Goal: Information Seeking & Learning: Learn about a topic

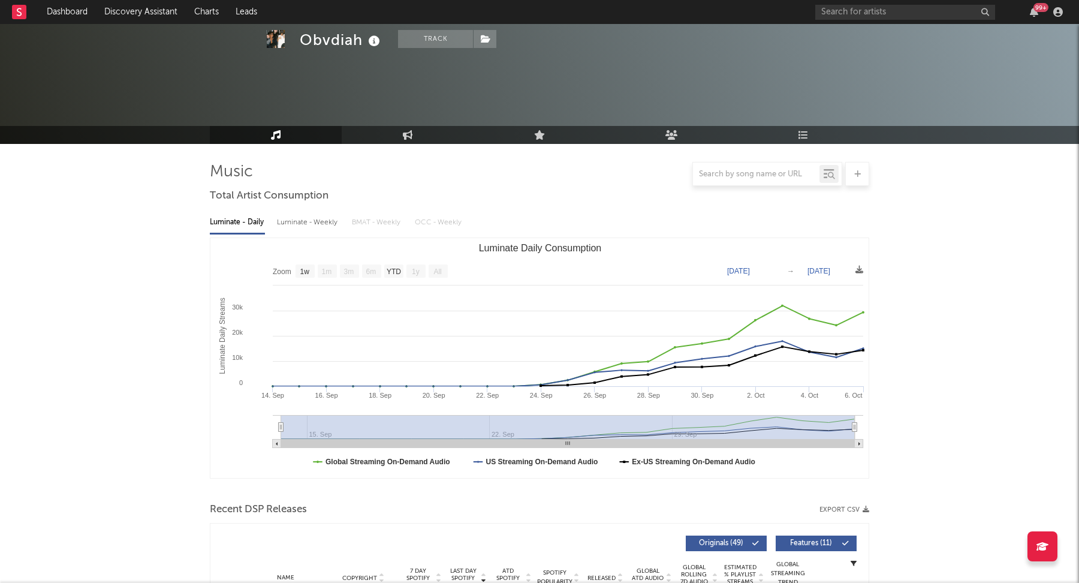
select select "1w"
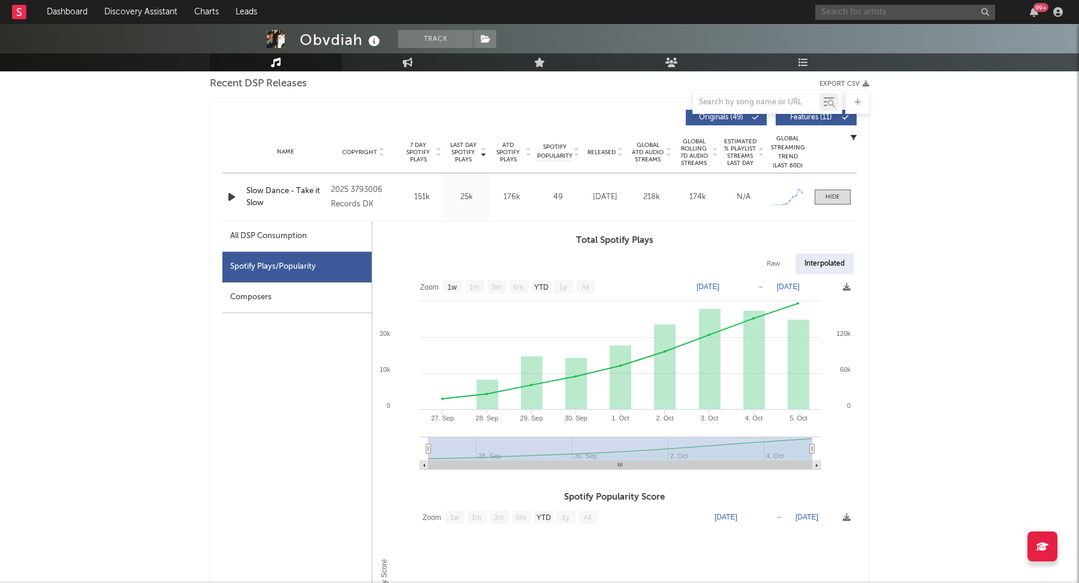
click at [887, 13] on input "text" at bounding box center [906, 12] width 180 height 15
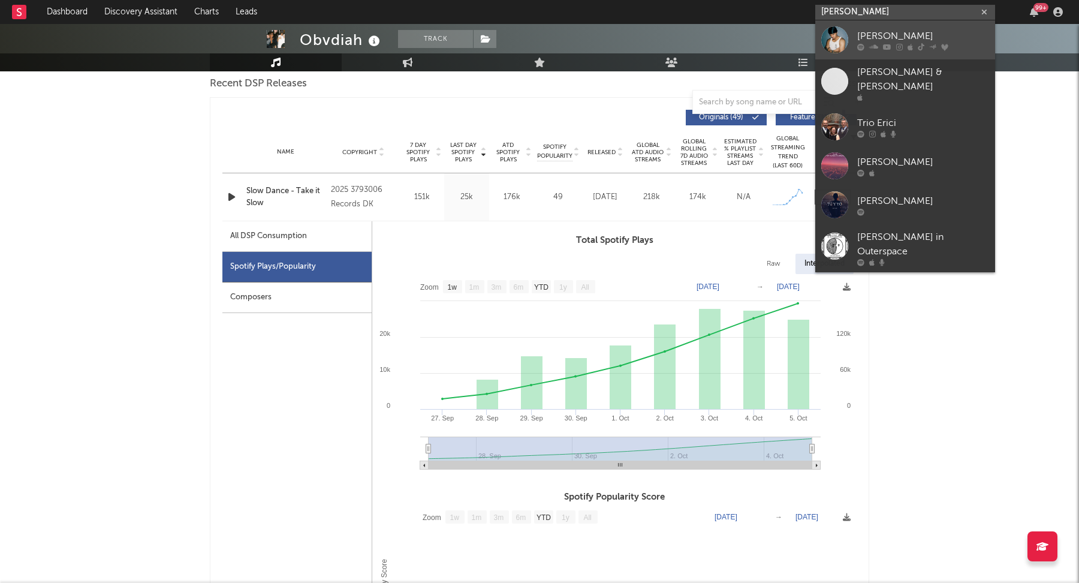
type input "[PERSON_NAME]"
click at [911, 38] on div "[PERSON_NAME]" at bounding box center [924, 36] width 132 height 14
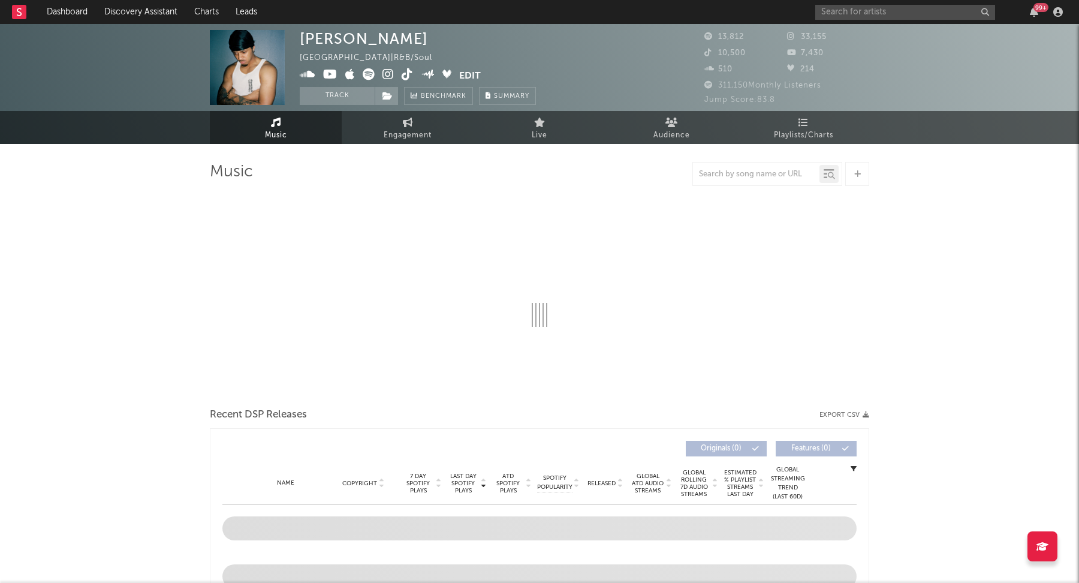
select select "6m"
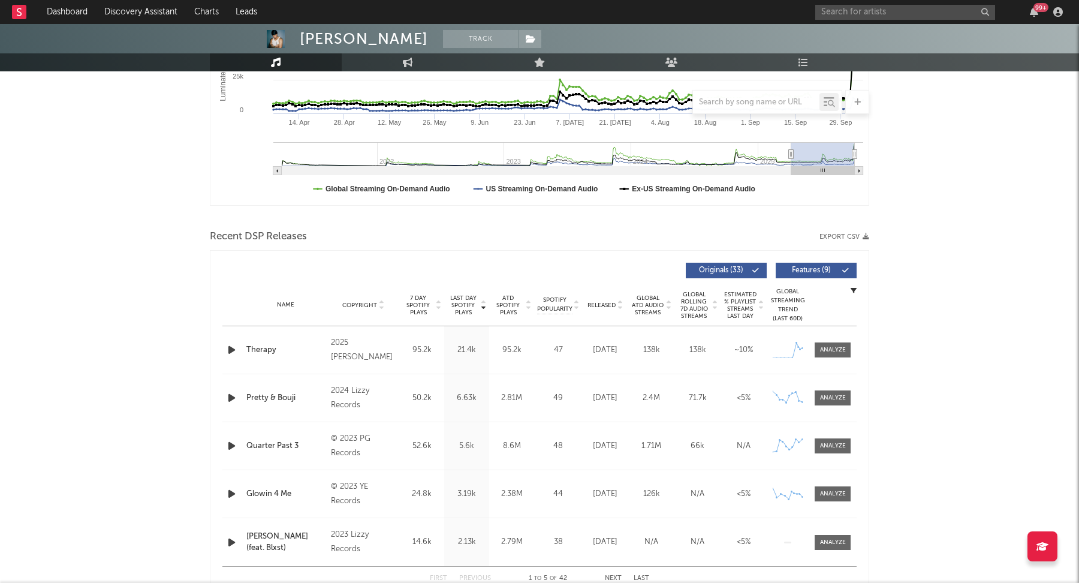
scroll to position [284, 0]
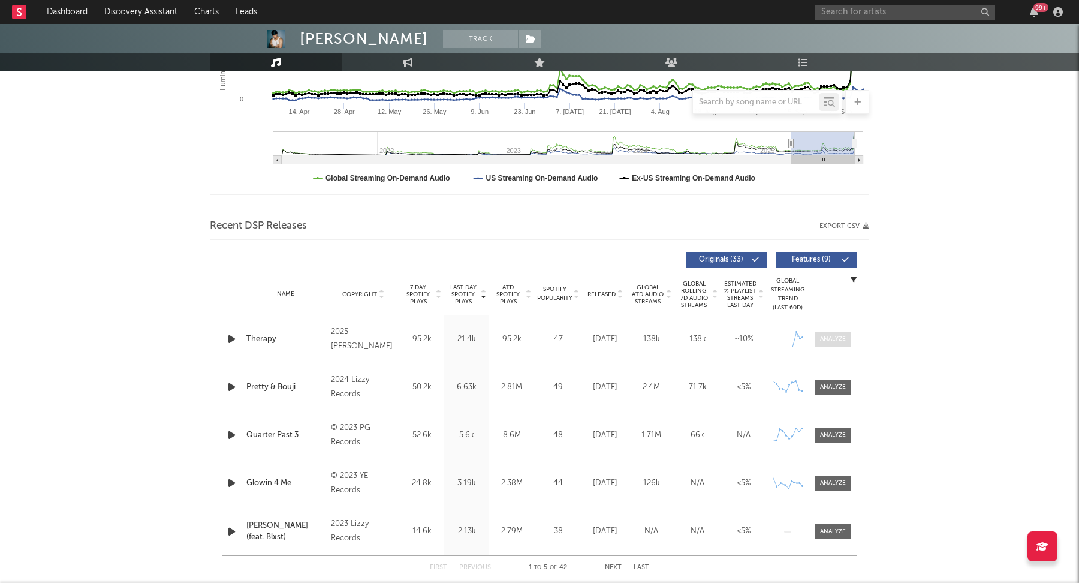
click at [835, 332] on span at bounding box center [833, 339] width 36 height 15
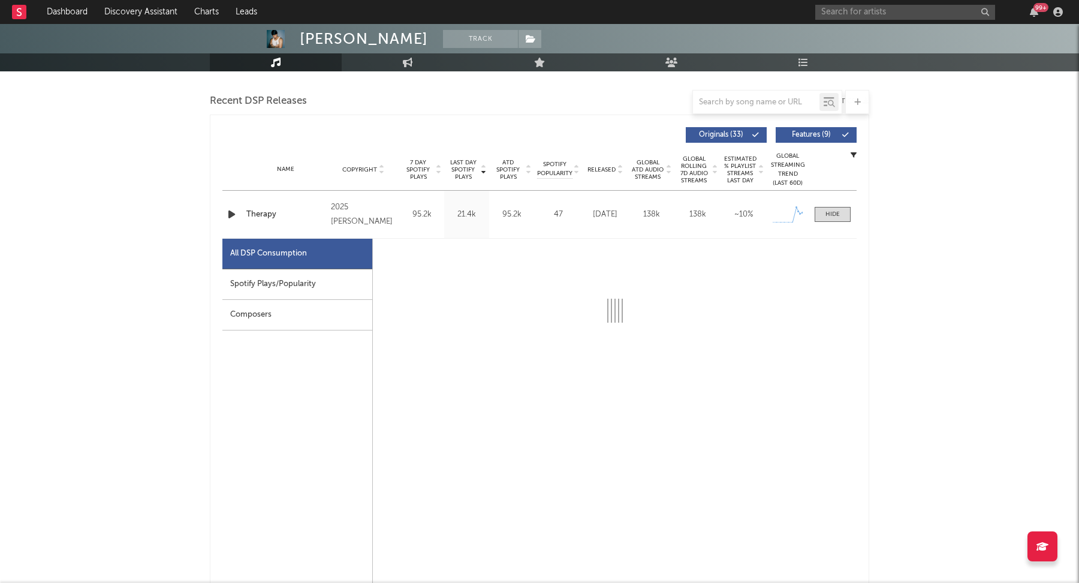
scroll to position [420, 0]
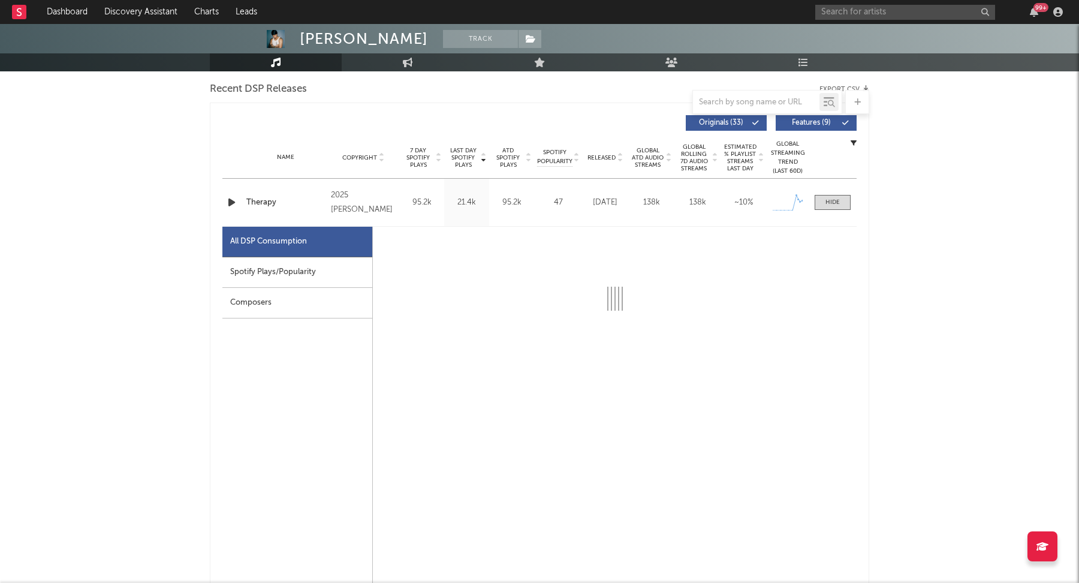
select select "1w"
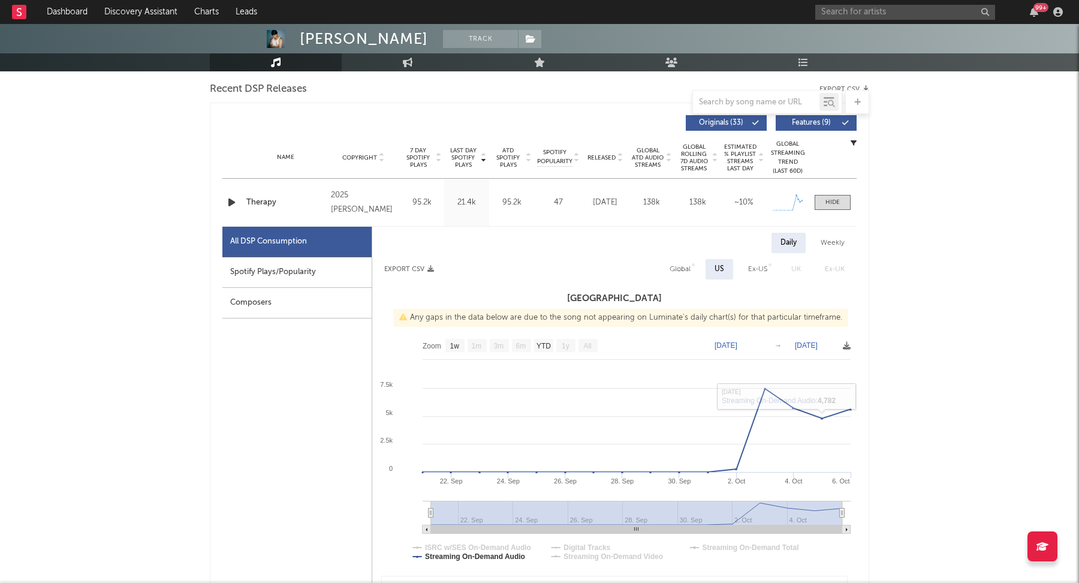
click at [248, 274] on div "Spotify Plays/Popularity" at bounding box center [296, 272] width 149 height 31
select select "1w"
